Goal: Communication & Community: Answer question/provide support

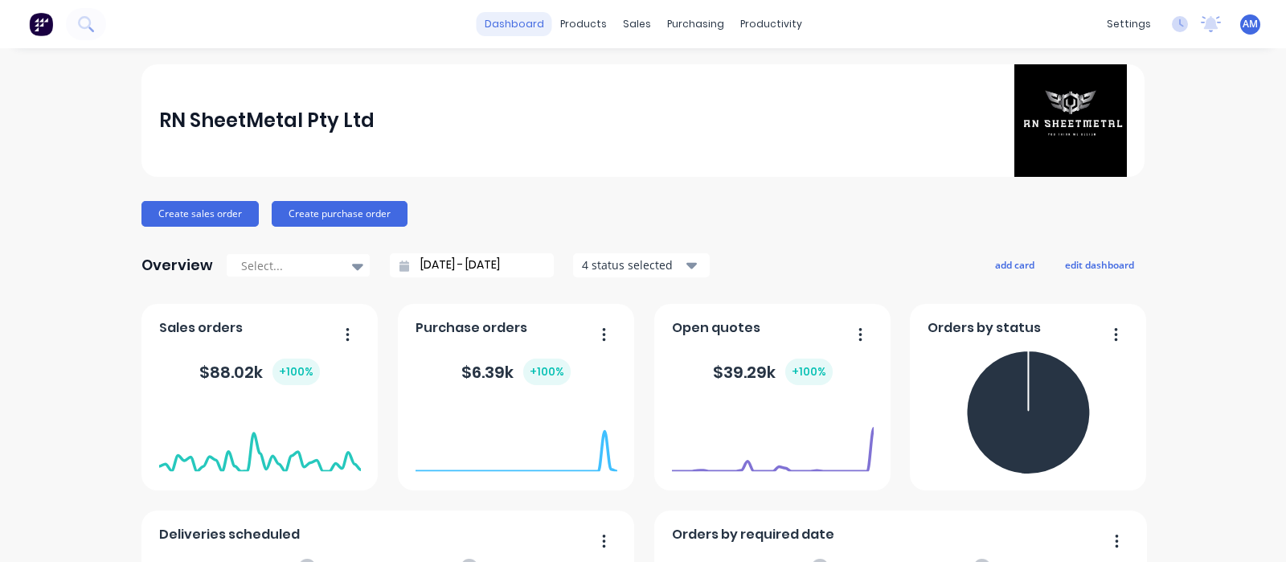
click at [518, 20] on link "dashboard" at bounding box center [515, 24] width 76 height 24
click at [1242, 26] on span "AM" at bounding box center [1249, 24] width 15 height 14
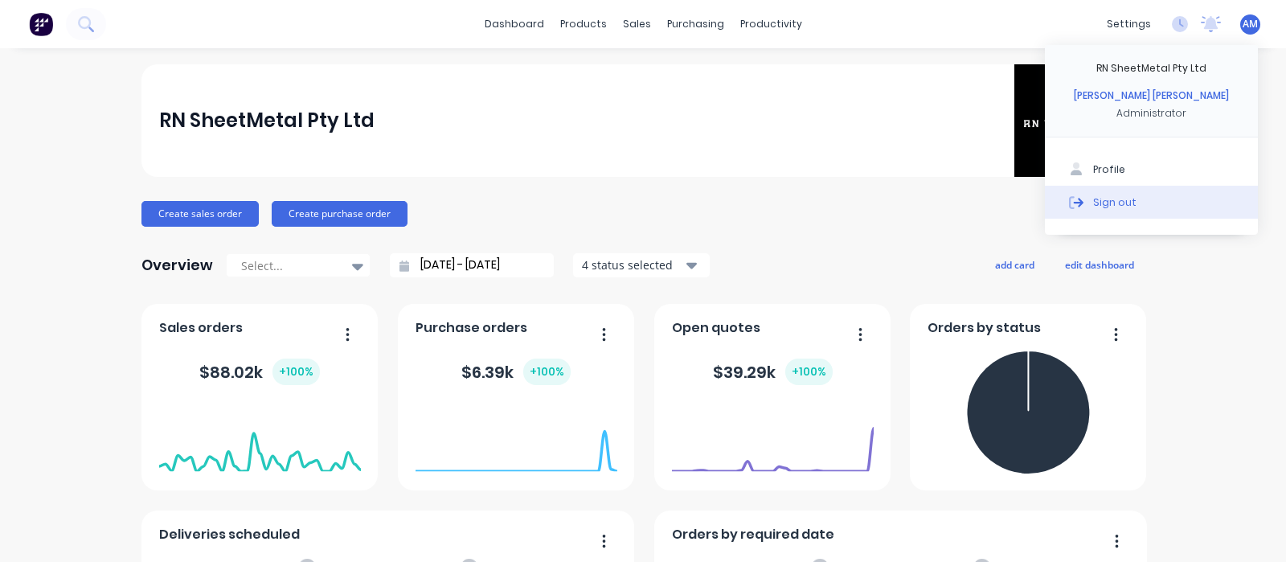
click at [1113, 191] on button "Sign out" at bounding box center [1151, 202] width 213 height 32
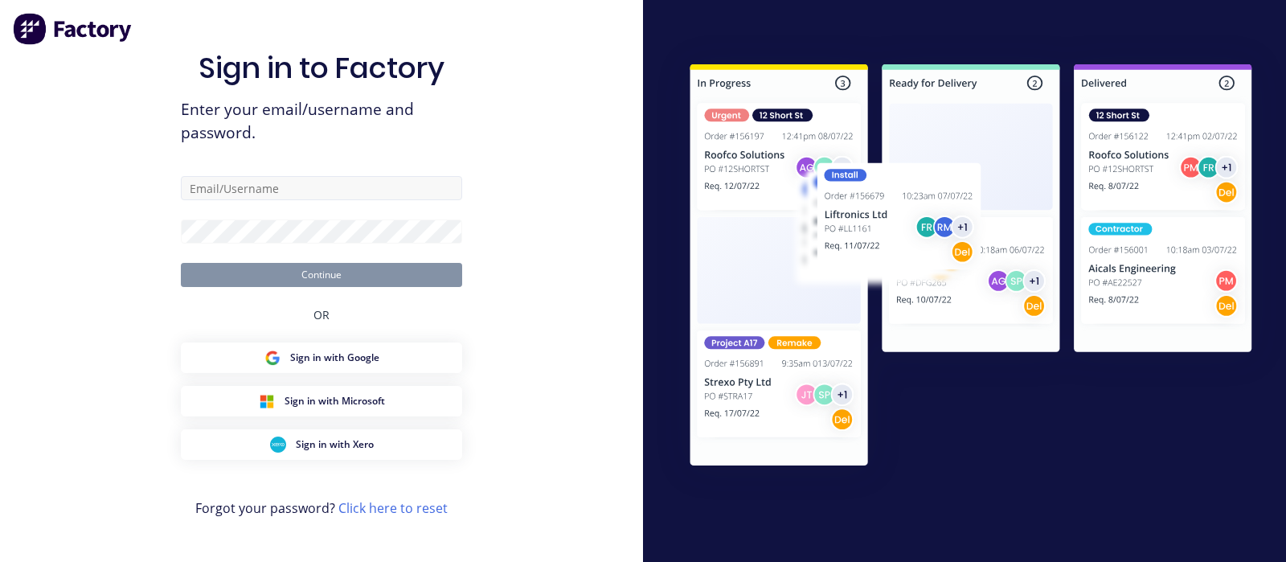
click at [248, 191] on input "text" at bounding box center [321, 188] width 281 height 24
type input "accounts@rnsheetmetal.com.au"
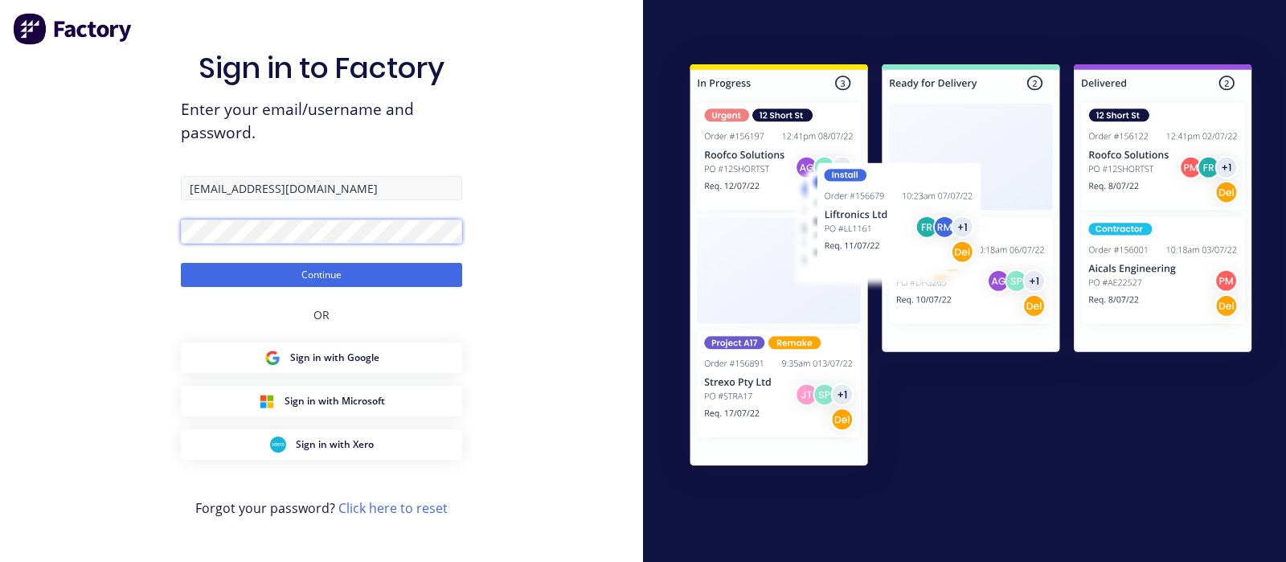
click at [181, 263] on button "Continue" at bounding box center [321, 275] width 281 height 24
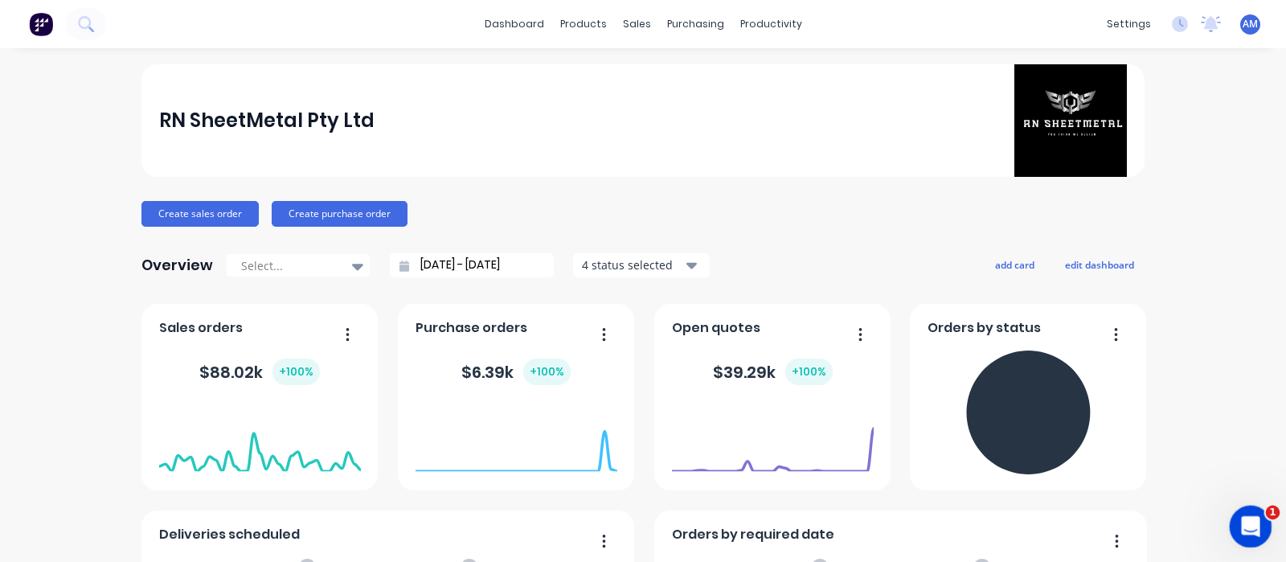
drag, startPoint x: 1250, startPoint y: 506, endPoint x: 18, endPoint y: -1, distance: 1331.6
click at [1250, 506] on body "dashboard products sales purchasing productivity dashboard products Product Cat…" at bounding box center [643, 281] width 1286 height 562
click at [1249, 526] on icon "Open Intercom Messenger" at bounding box center [1248, 524] width 27 height 27
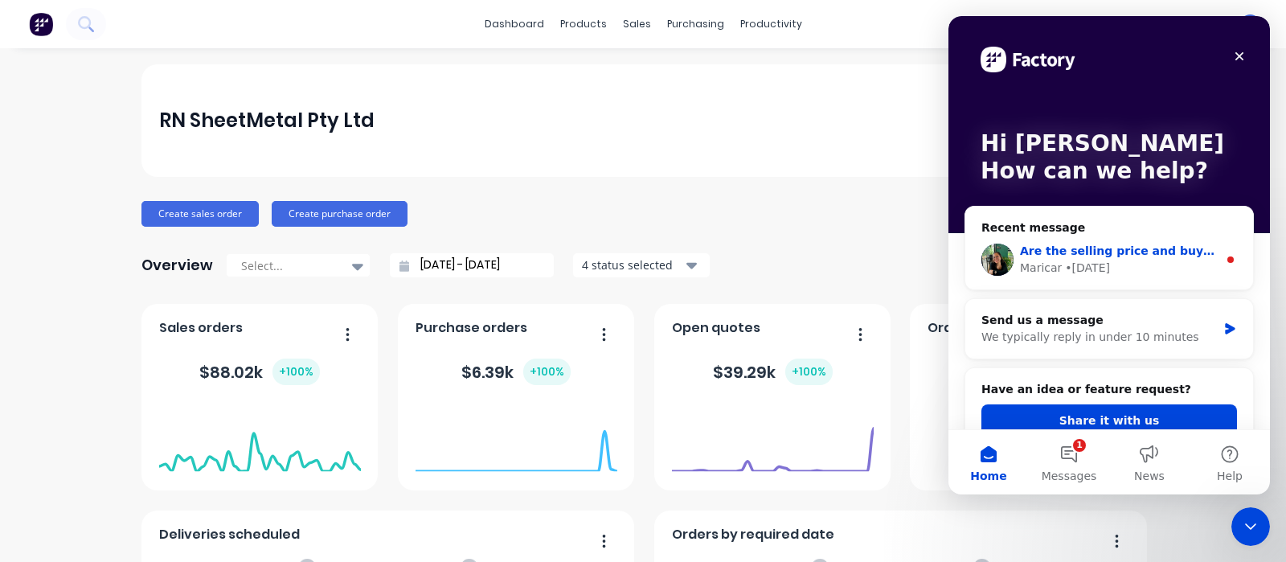
click at [1161, 271] on div "Maricar • 1d ago" at bounding box center [1119, 268] width 198 height 17
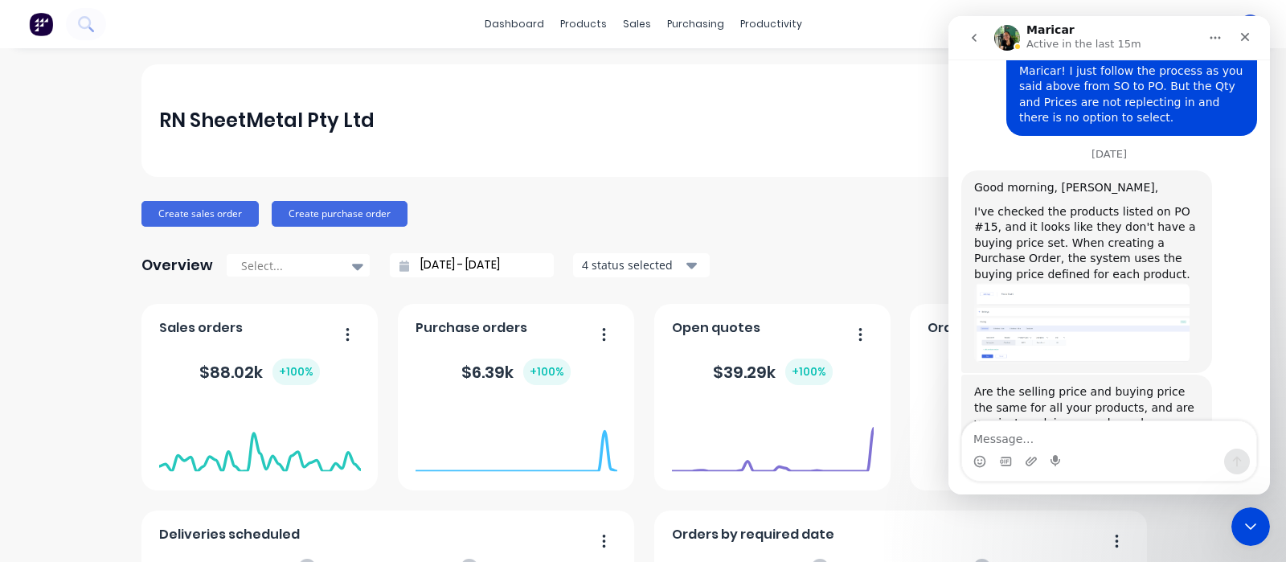
scroll to position [1377, 0]
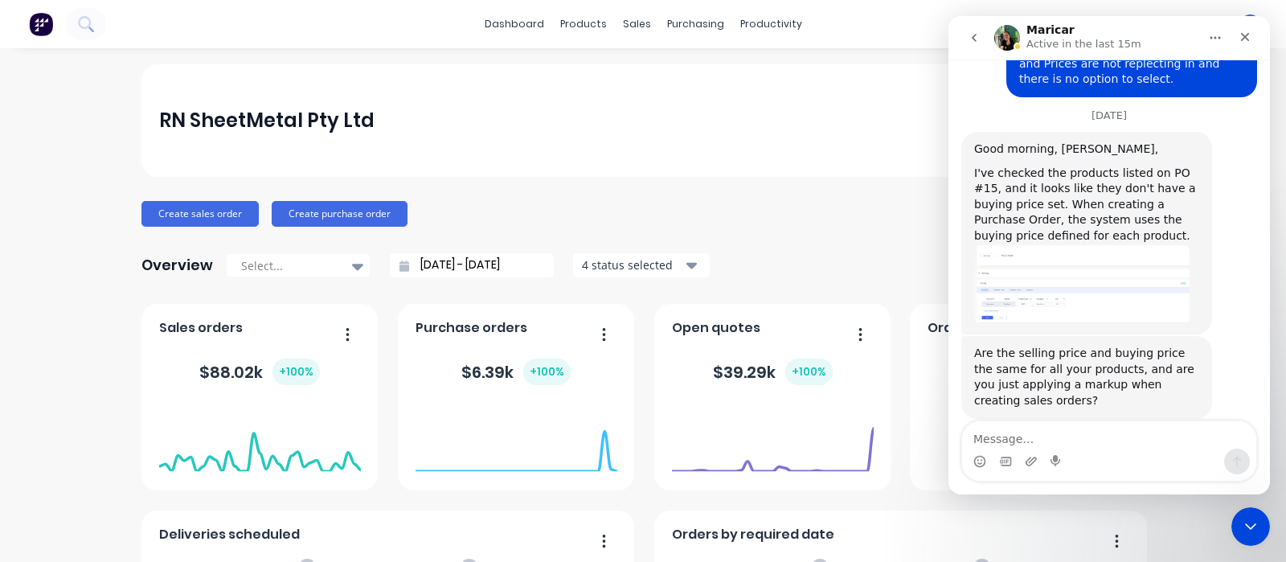
click at [1039, 244] on img "Maricar says…" at bounding box center [1081, 284] width 215 height 81
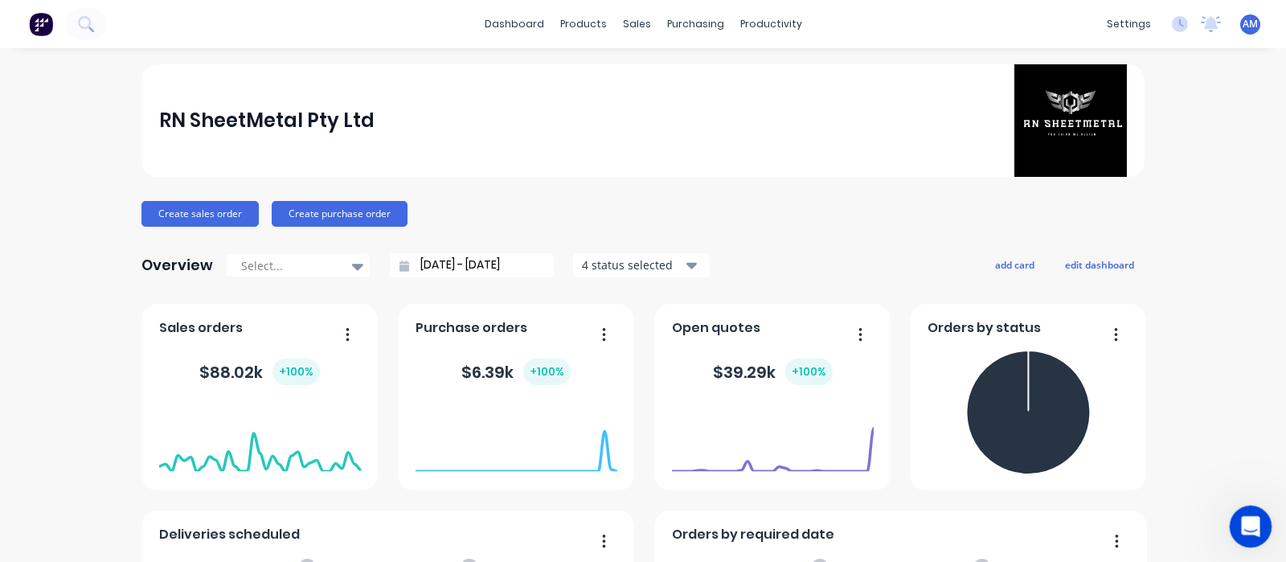
click at [1249, 534] on icon "Open Intercom Messenger" at bounding box center [1248, 524] width 27 height 27
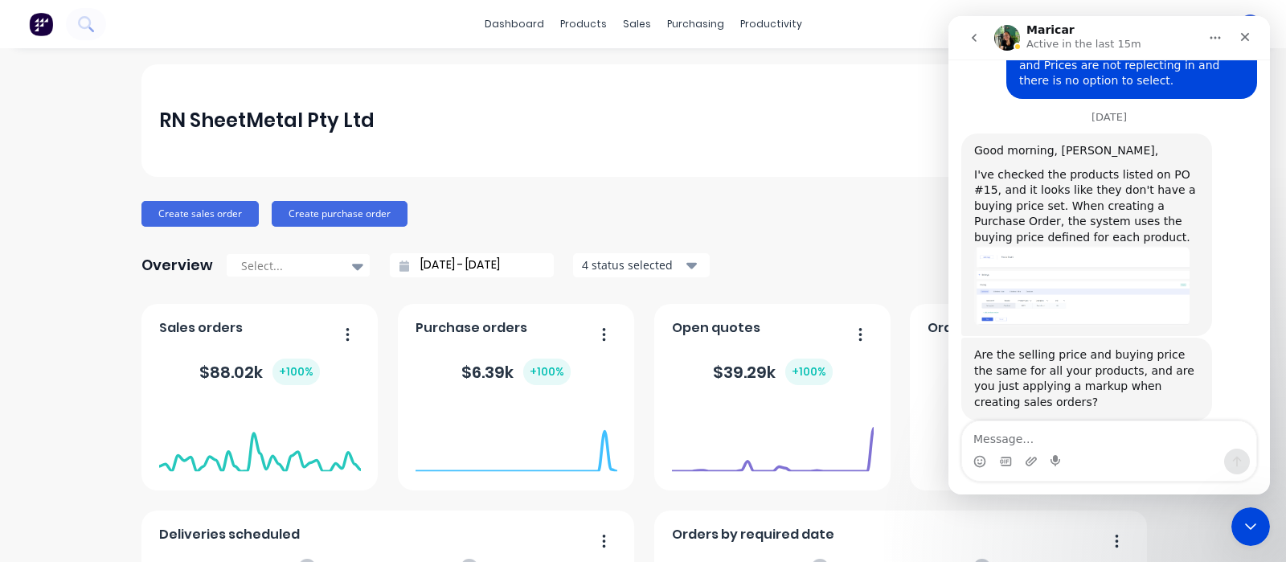
click at [1025, 447] on textarea "Message…" at bounding box center [1109, 434] width 294 height 27
type textarea "Yes Maricar, We use Markup on every product listed"
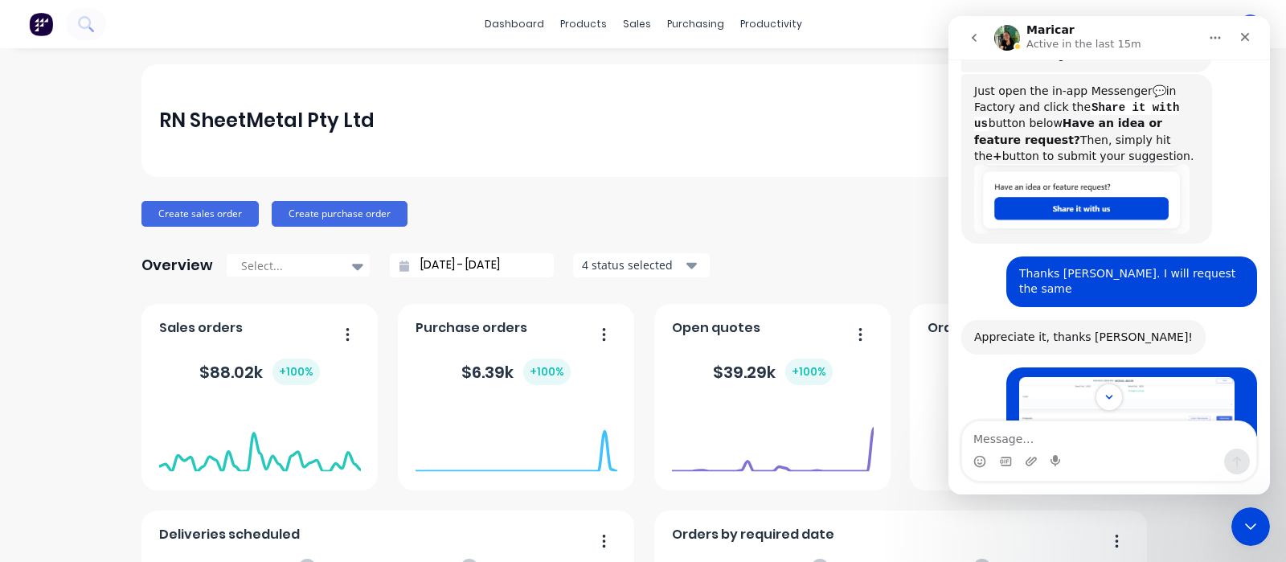
scroll to position [1462, 0]
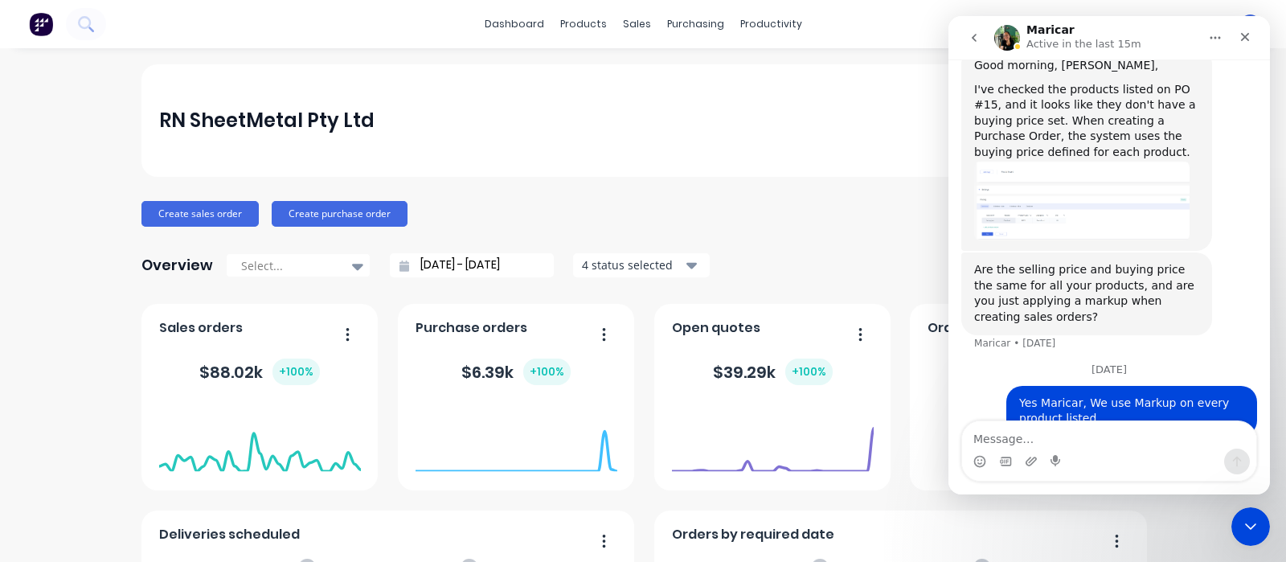
click at [674, 92] on div "RN SheetMetal Pty Ltd" at bounding box center [643, 120] width 968 height 113
drag, startPoint x: 1247, startPoint y: 520, endPoint x: 1234, endPoint y: 508, distance: 17.6
click at [1248, 520] on icon "Close Intercom Messenger" at bounding box center [1247, 523] width 19 height 19
